Goal: Navigation & Orientation: Find specific page/section

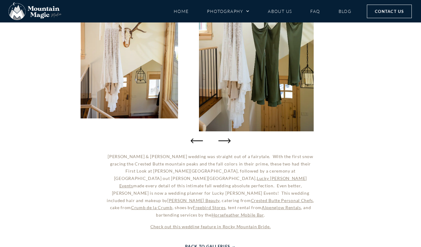
scroll to position [113, 0]
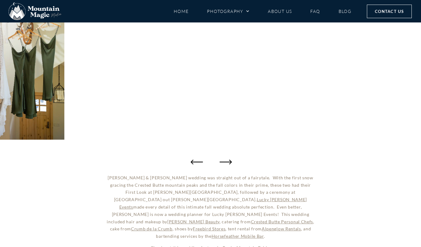
click at [227, 160] on icon "Next slide" at bounding box center [225, 162] width 12 height 12
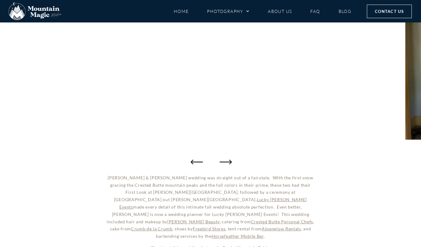
click at [228, 159] on icon "Next slide" at bounding box center [225, 162] width 12 height 12
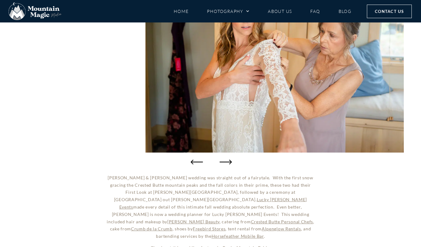
click at [223, 160] on icon "Next slide" at bounding box center [225, 162] width 12 height 12
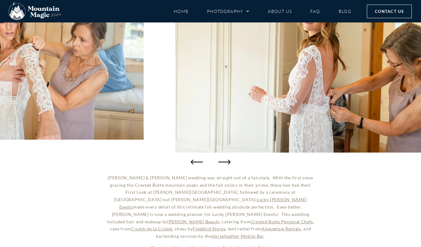
scroll to position [74, 0]
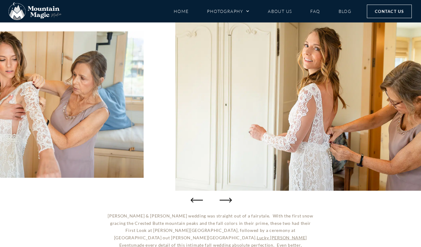
click at [222, 198] on icon "Next slide" at bounding box center [225, 200] width 12 height 12
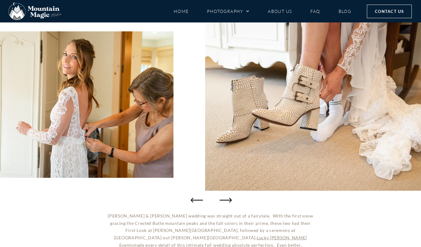
click at [222, 198] on icon "Next slide" at bounding box center [225, 200] width 12 height 12
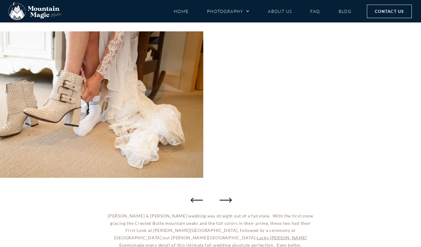
click at [222, 198] on icon "Next slide" at bounding box center [225, 200] width 12 height 12
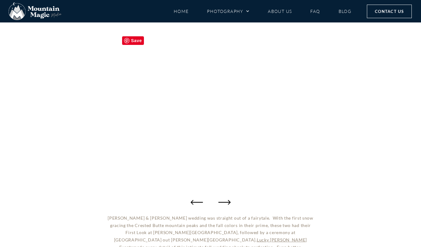
scroll to position [145, 0]
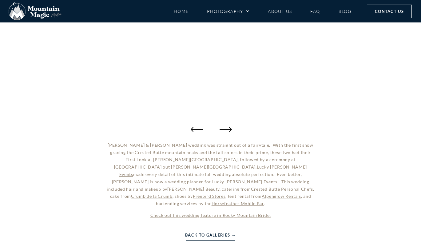
click at [223, 128] on icon "Next slide" at bounding box center [225, 129] width 12 height 12
click at [228, 128] on icon "Next slide" at bounding box center [225, 129] width 12 height 12
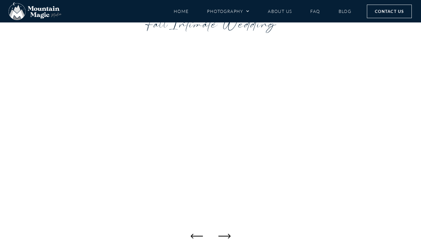
scroll to position [38, 0]
